Goal: Information Seeking & Learning: Learn about a topic

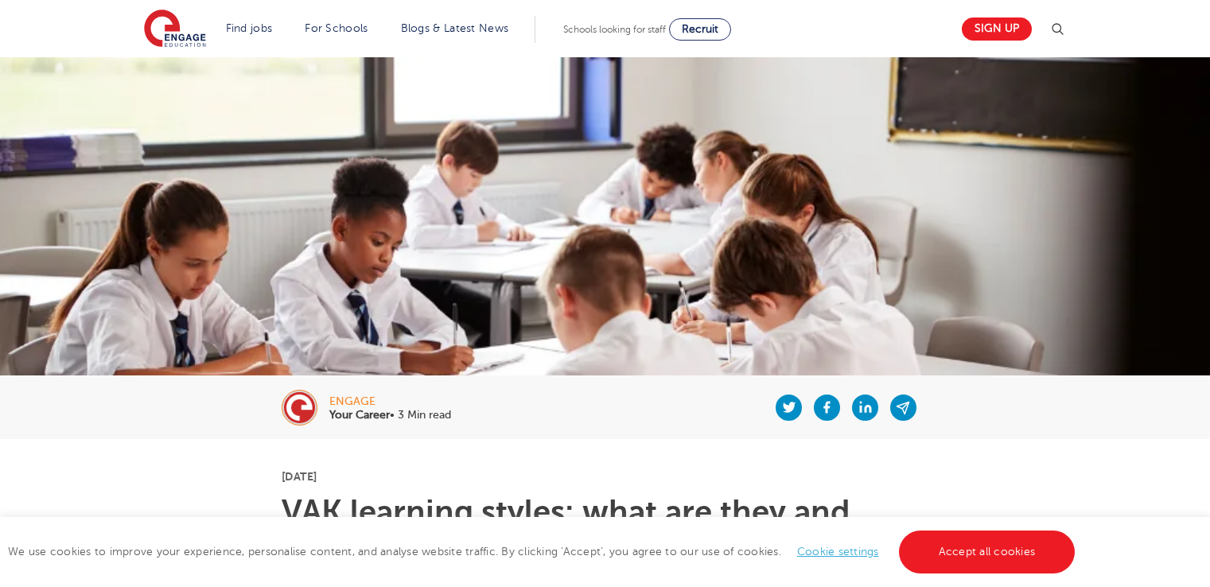
scroll to position [1909, 0]
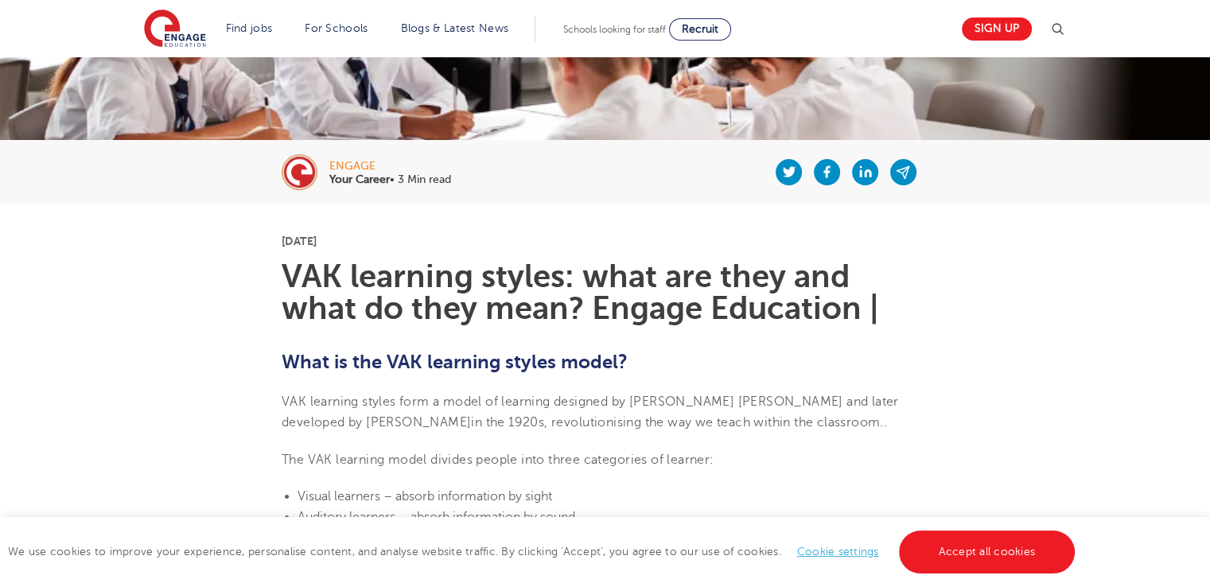
scroll to position [239, 0]
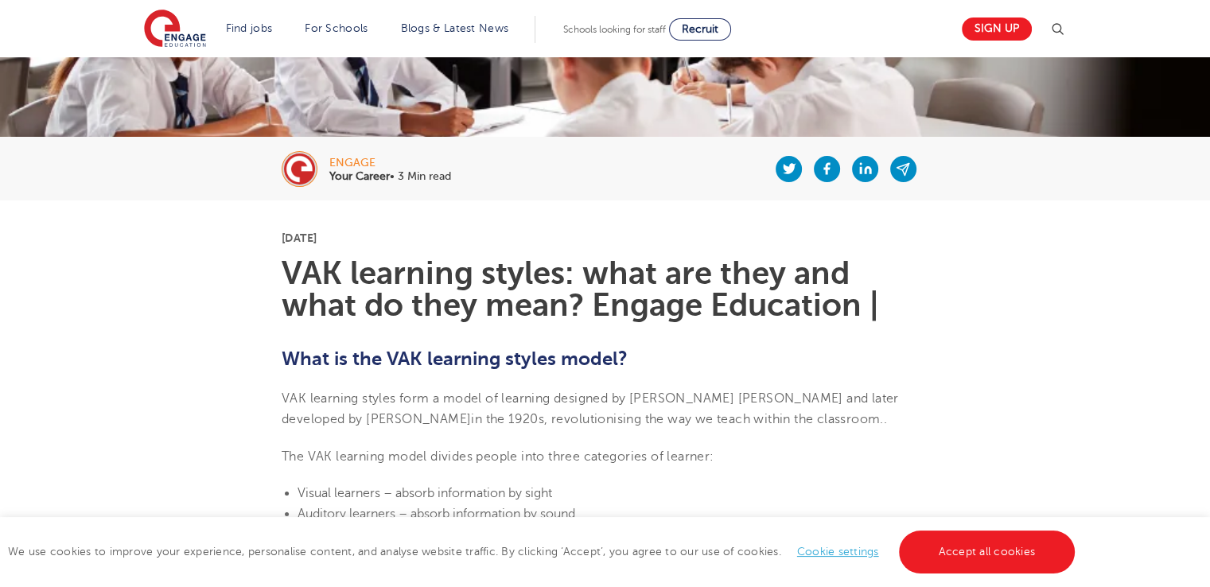
drag, startPoint x: 148, startPoint y: 273, endPoint x: 144, endPoint y: 263, distance: 10.3
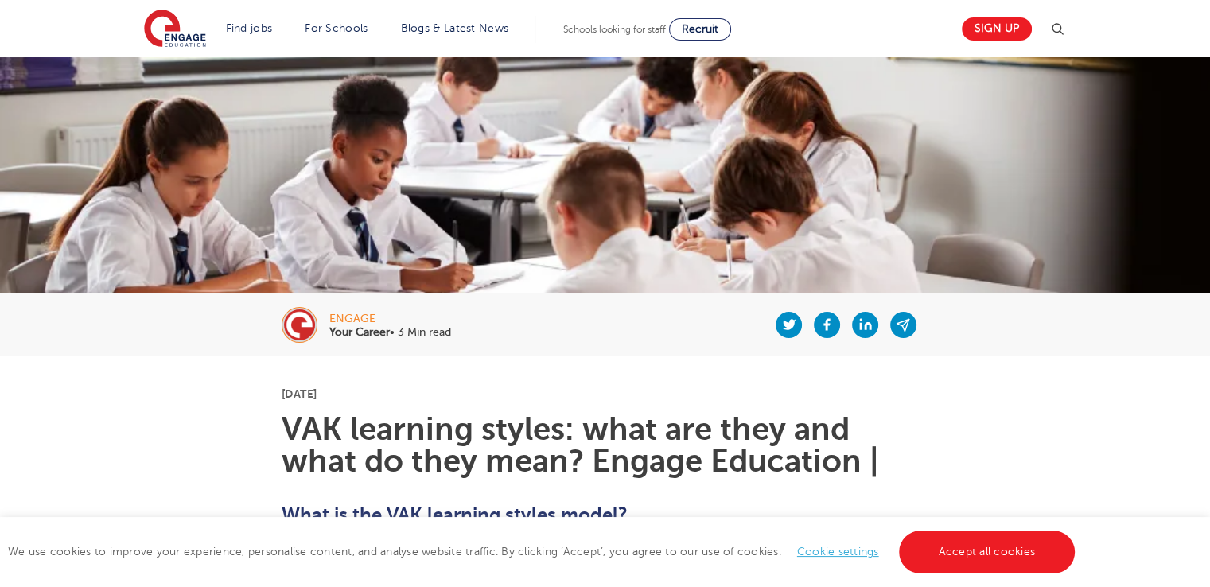
scroll to position [0, 0]
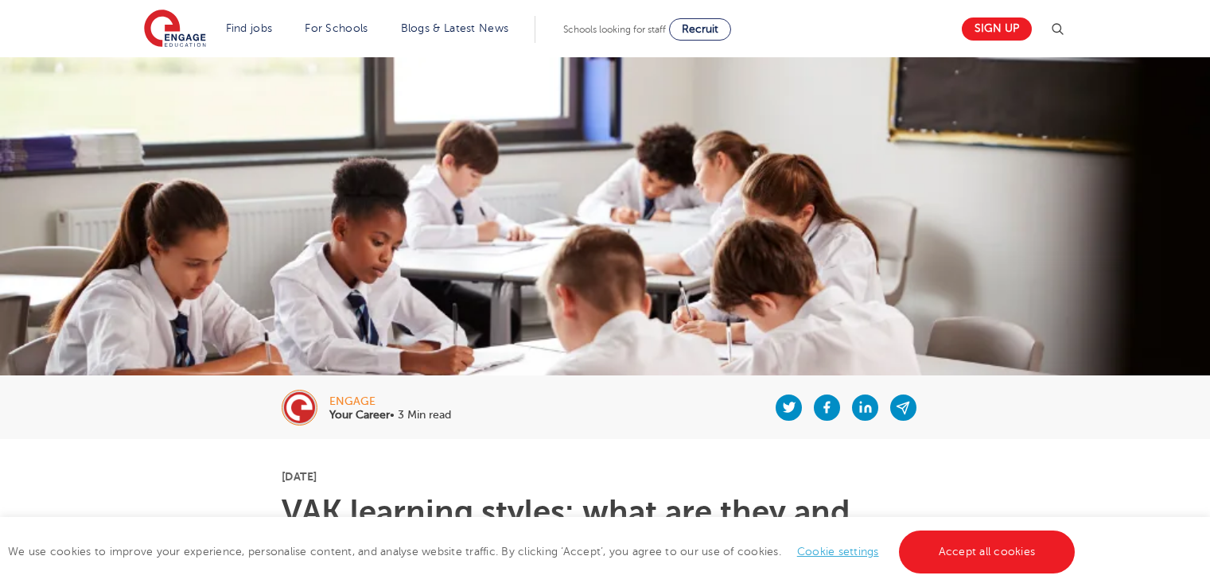
scroll to position [159, 0]
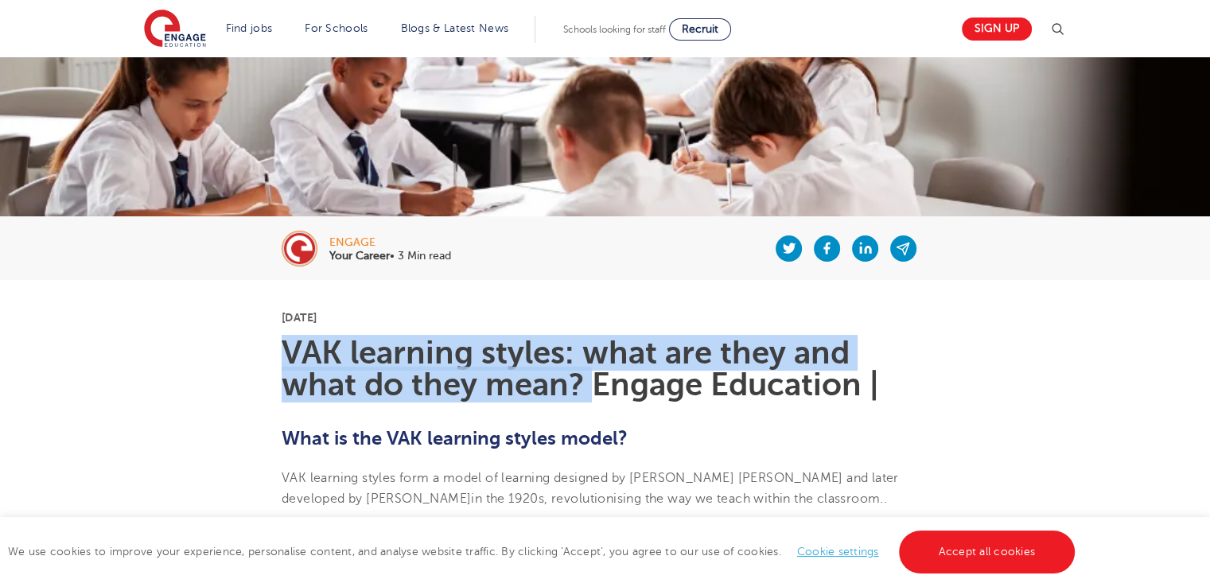
drag, startPoint x: 286, startPoint y: 351, endPoint x: 590, endPoint y: 389, distance: 307.0
click at [590, 389] on h1 "VAK learning styles: what are they and what do they mean? Engage Education |" at bounding box center [605, 369] width 647 height 64
